Goal: Transaction & Acquisition: Purchase product/service

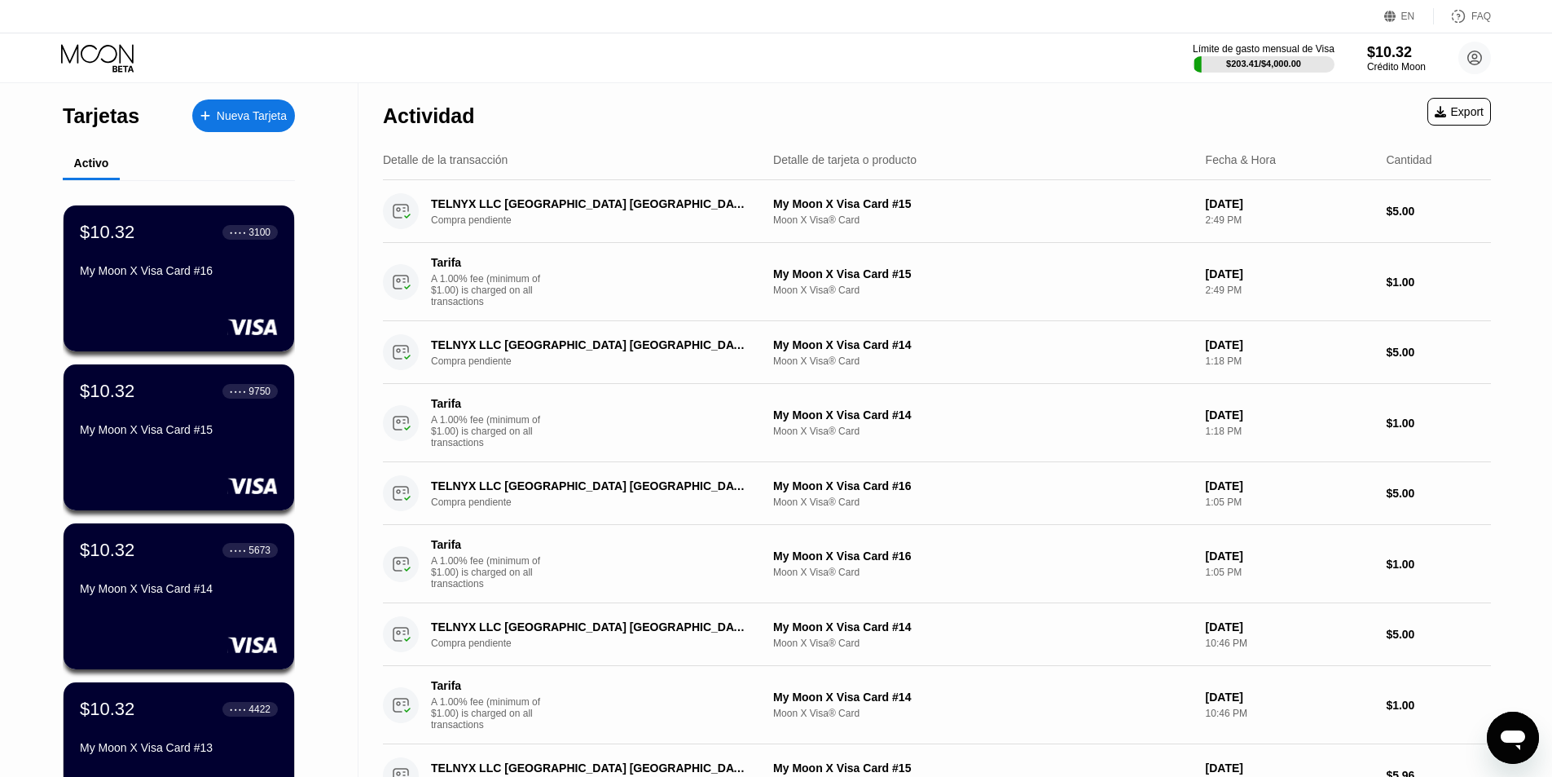
click at [232, 113] on div "Nueva Tarjeta" at bounding box center [252, 116] width 70 height 14
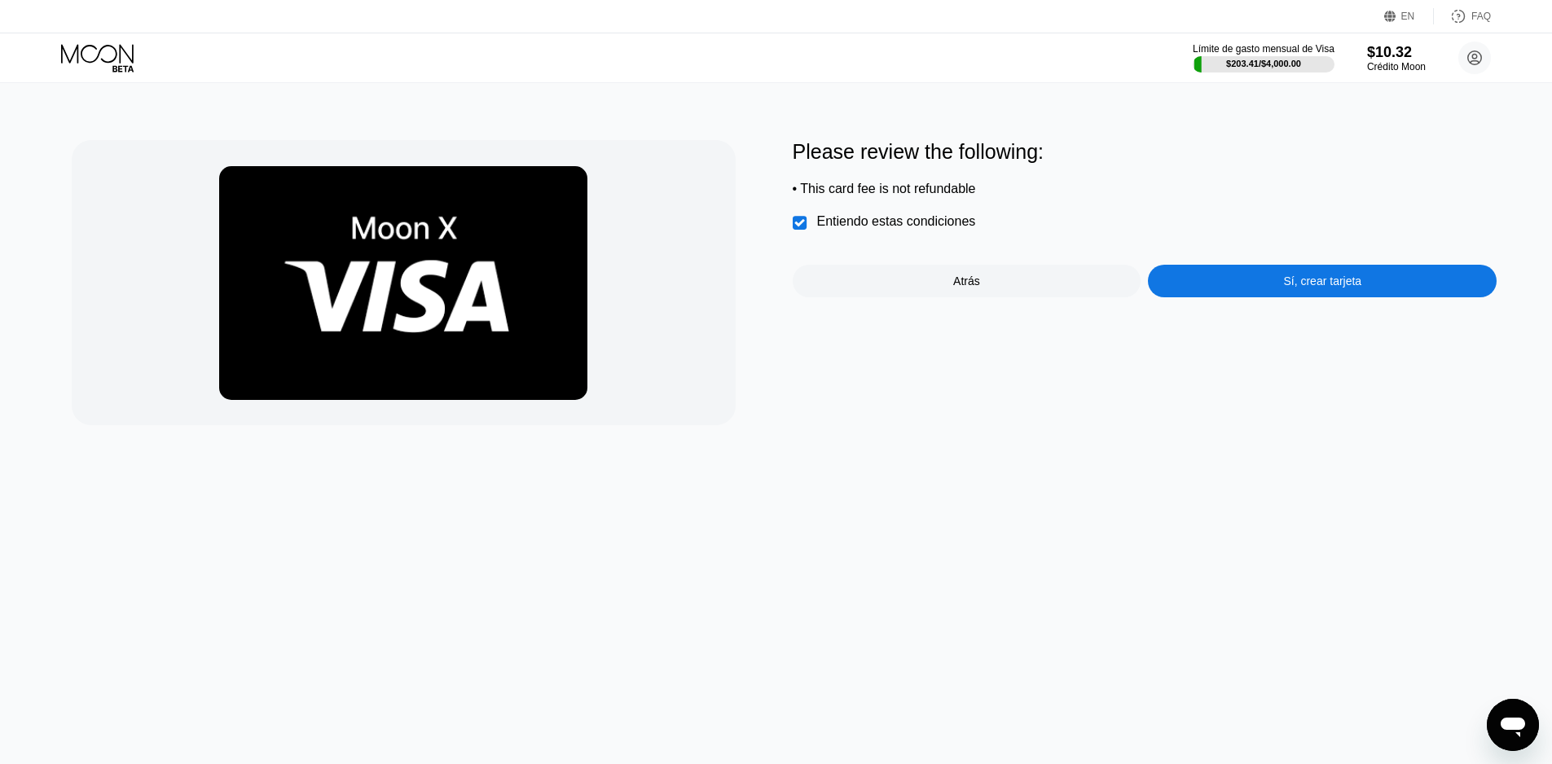
click at [95, 60] on icon at bounding box center [97, 53] width 73 height 19
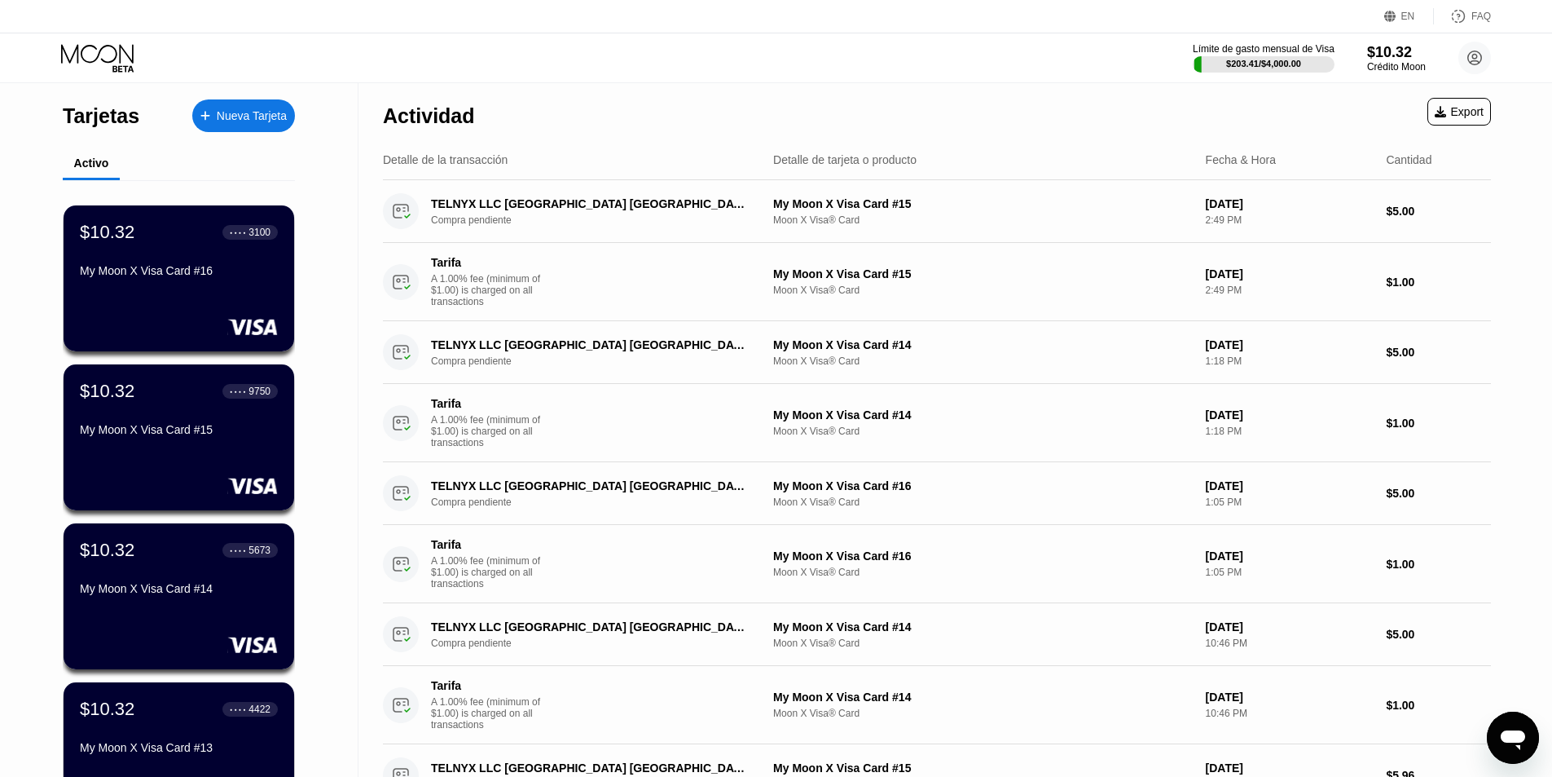
click at [147, 277] on div "My Moon X Visa Card #16" at bounding box center [179, 270] width 198 height 13
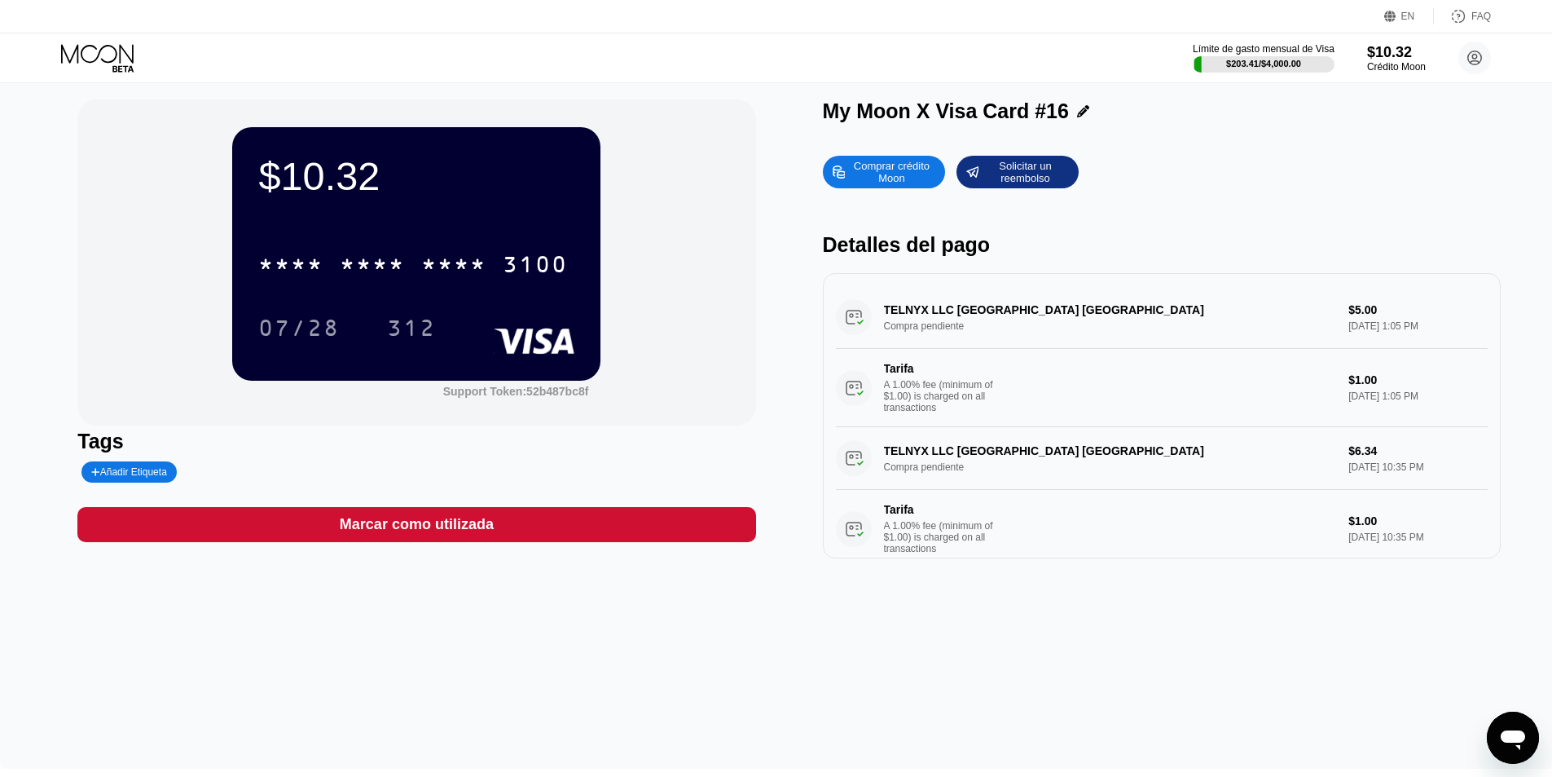
scroll to position [7, 0]
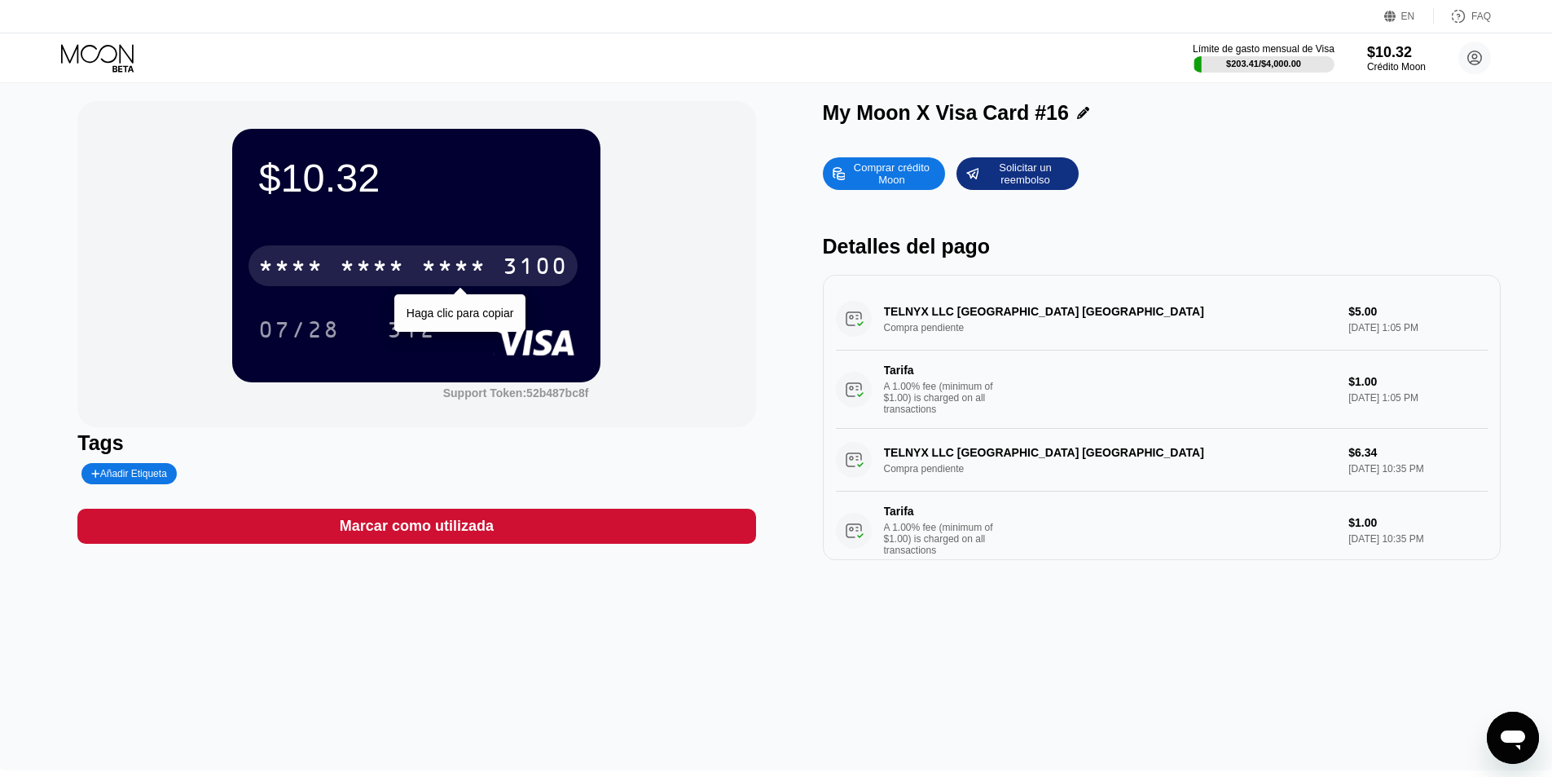
click at [374, 265] on div "* * * *" at bounding box center [372, 268] width 65 height 26
click at [377, 268] on div "6500" at bounding box center [372, 268] width 65 height 26
click at [300, 331] on div "07/28" at bounding box center [298, 332] width 81 height 26
click at [410, 360] on div "$10.32 [CREDIT_CARD_NUMBER] [PERSON_NAME] clic para copiar 07/28 312" at bounding box center [416, 255] width 368 height 253
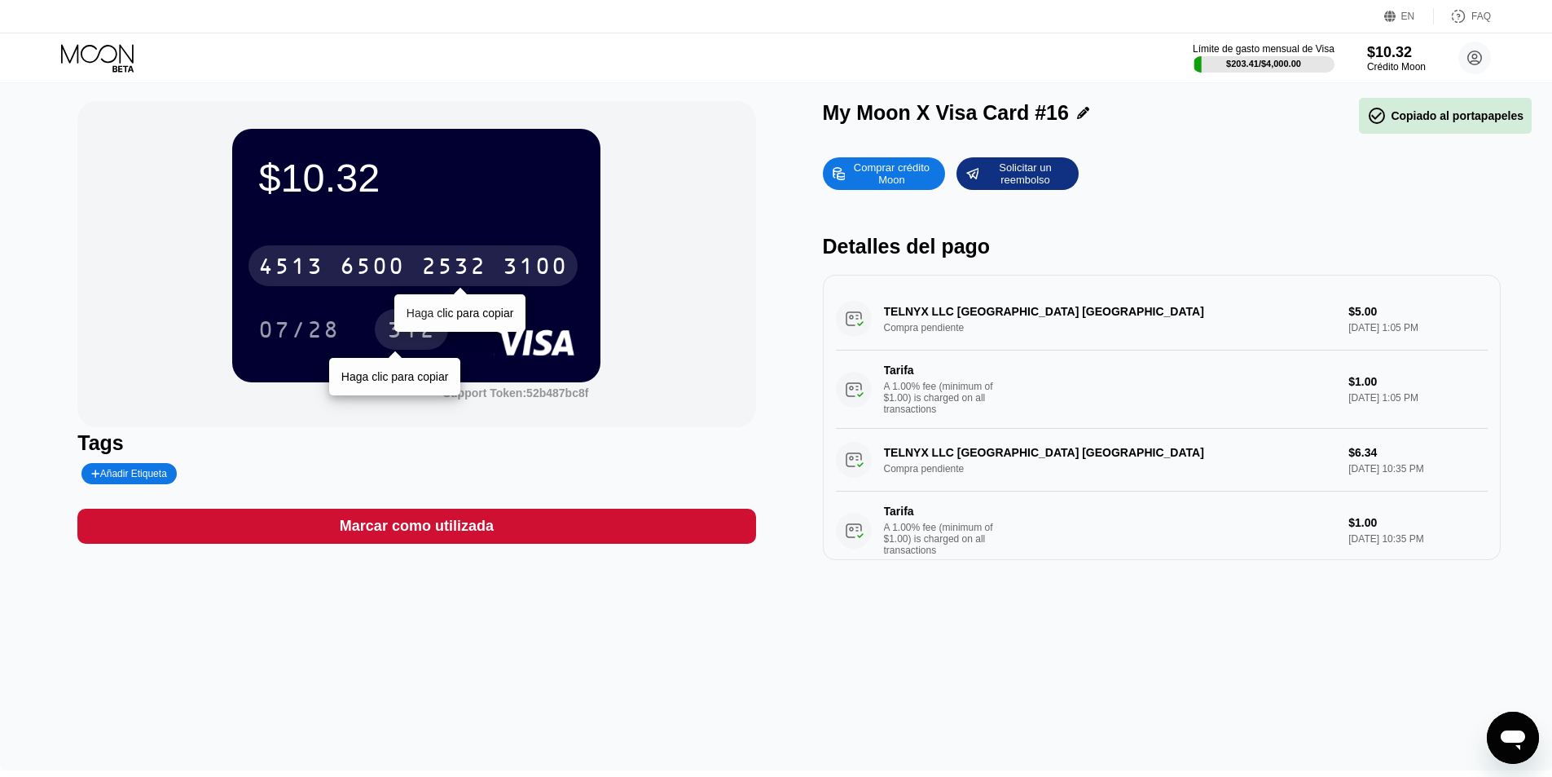
click at [399, 336] on div "312" at bounding box center [411, 332] width 49 height 26
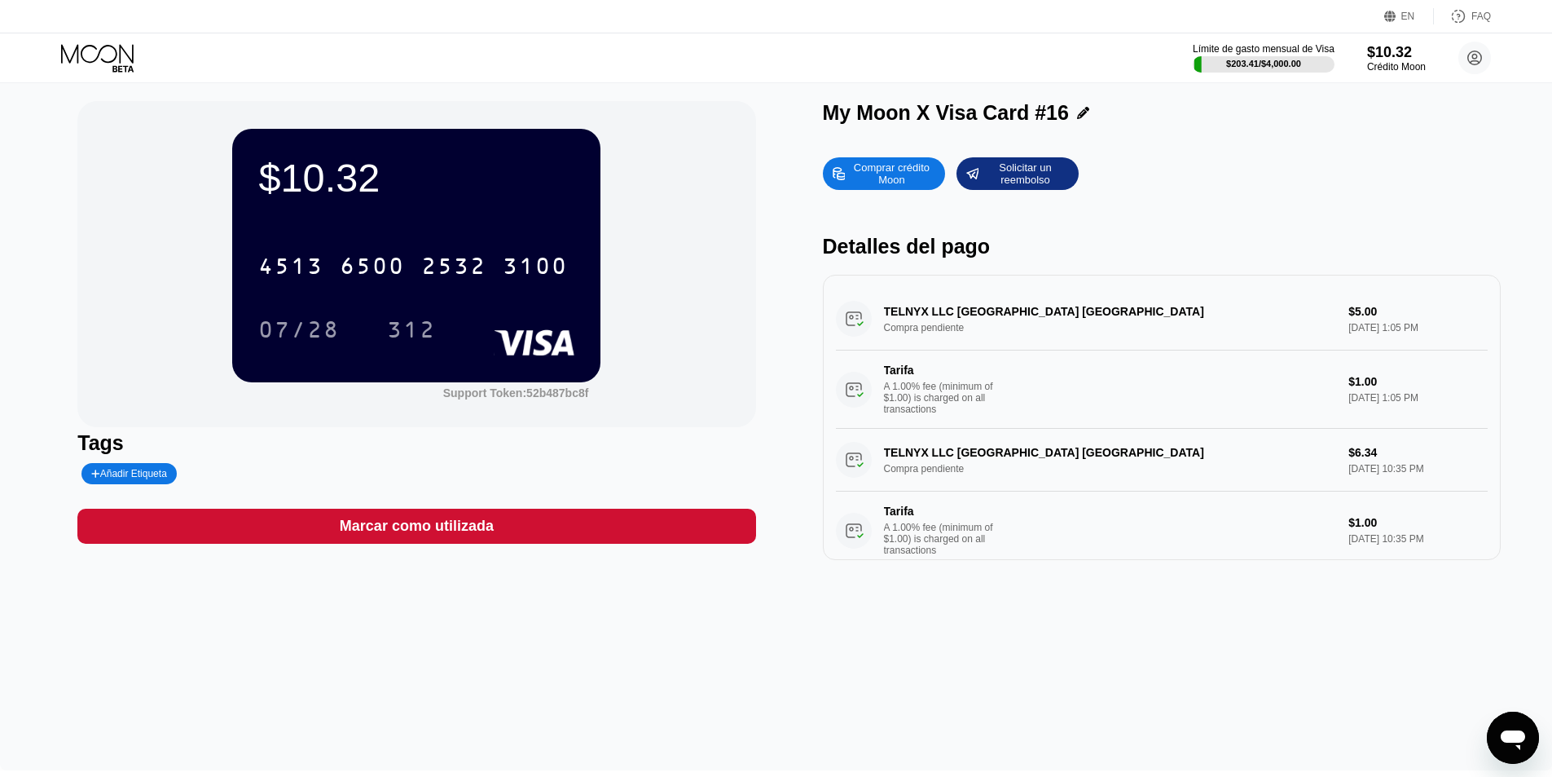
click at [124, 60] on icon at bounding box center [99, 58] width 76 height 29
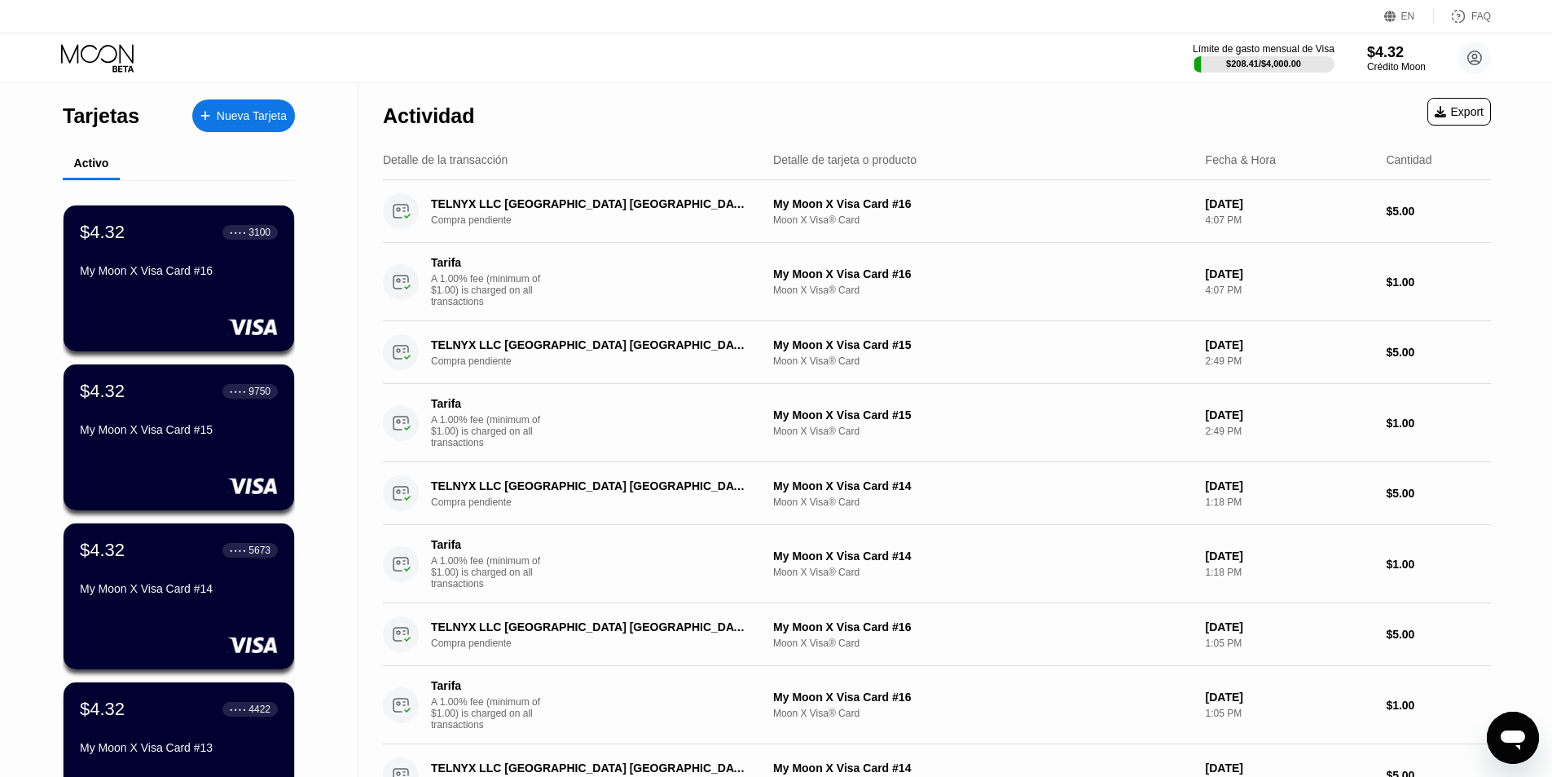
click at [169, 270] on div "My Moon X Visa Card #16" at bounding box center [179, 270] width 198 height 13
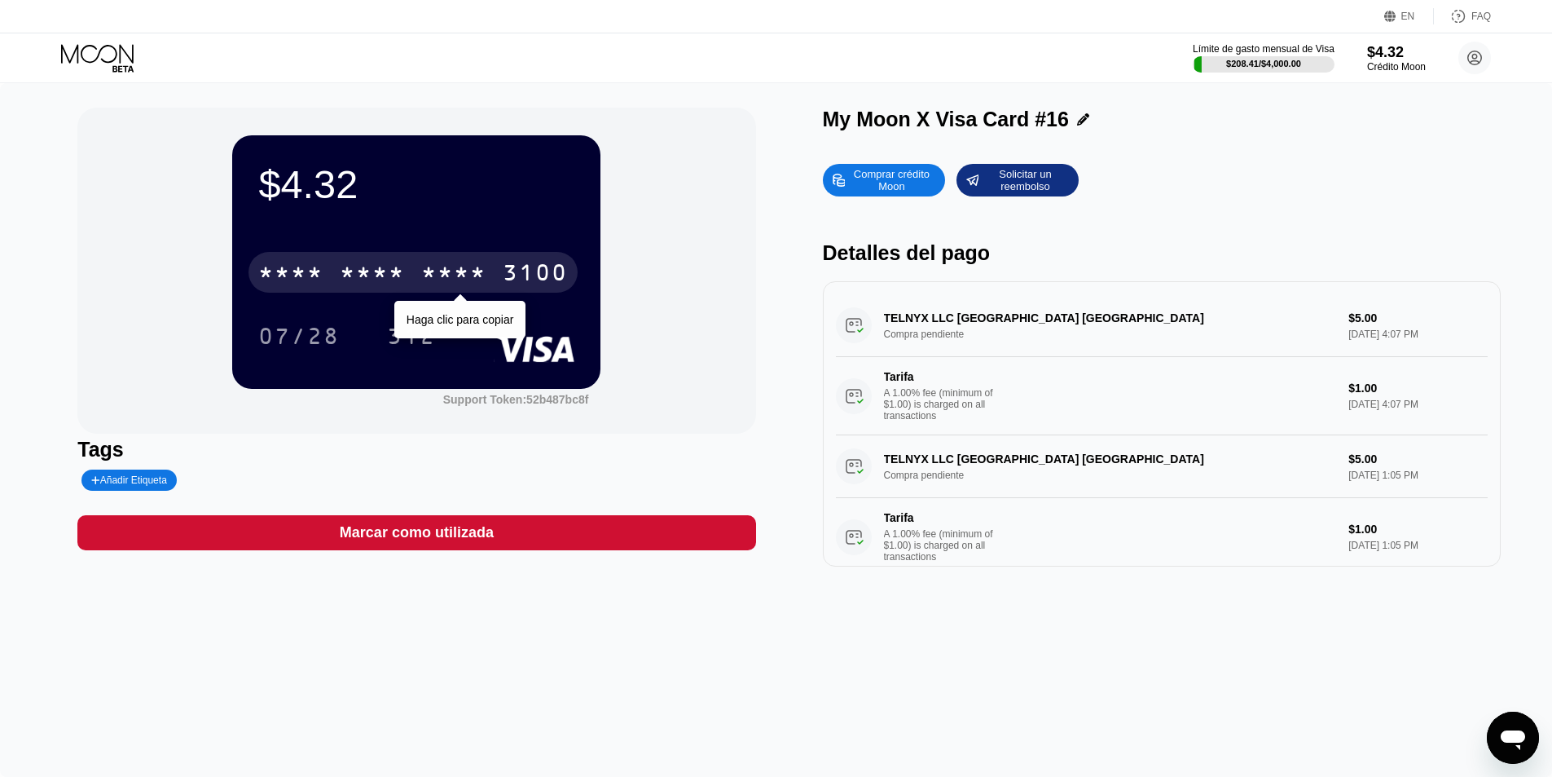
click at [446, 282] on div "* * * *" at bounding box center [453, 275] width 65 height 26
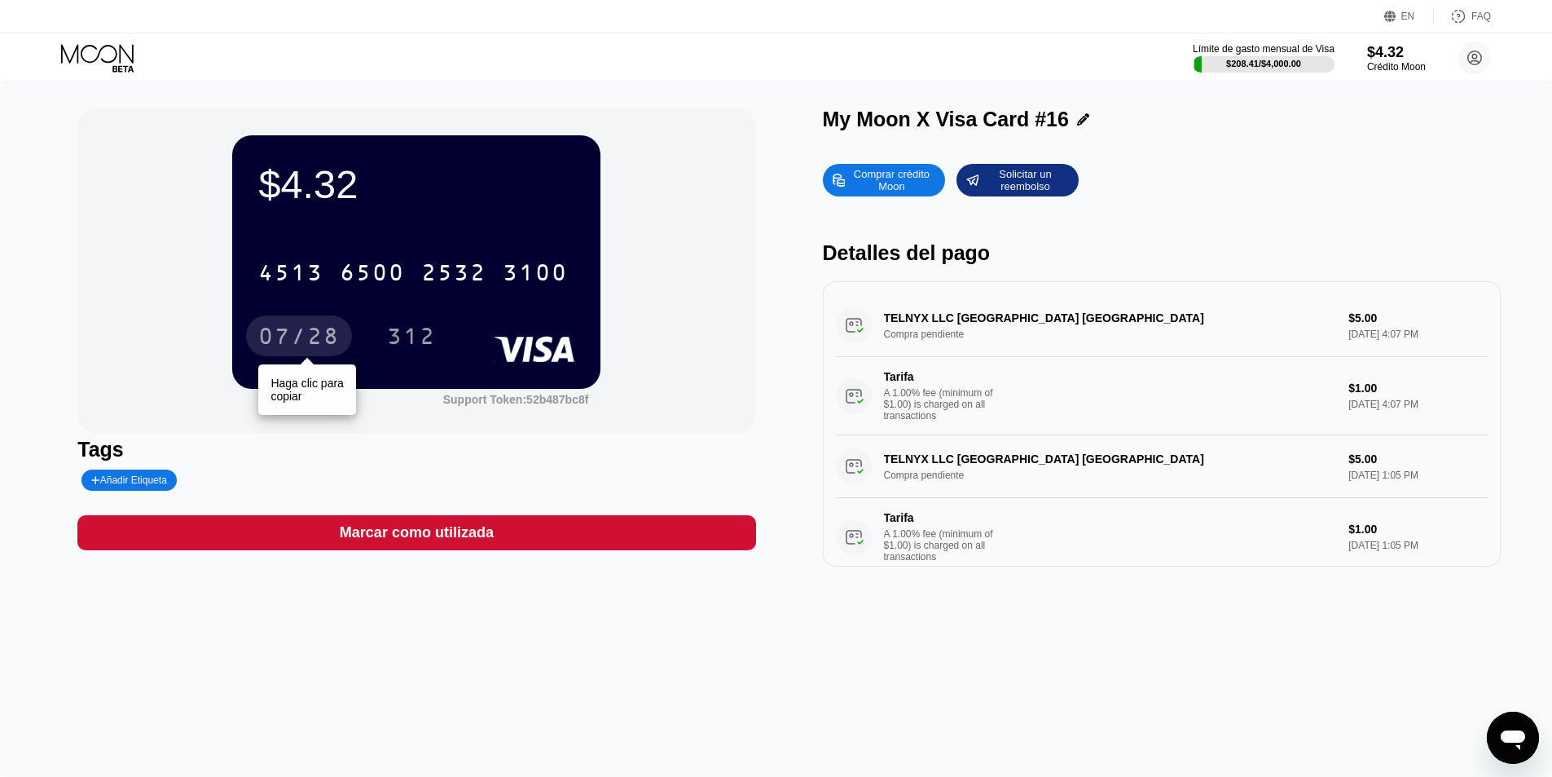
click at [328, 342] on div "07/28" at bounding box center [298, 338] width 81 height 26
